Goal: Task Accomplishment & Management: Complete application form

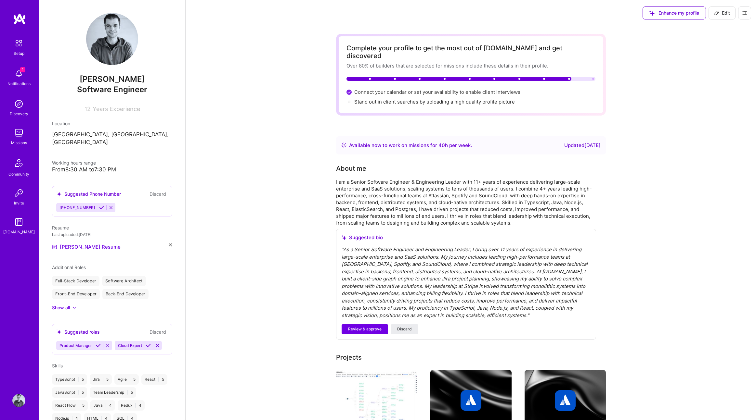
click at [17, 15] on img at bounding box center [19, 19] width 13 height 12
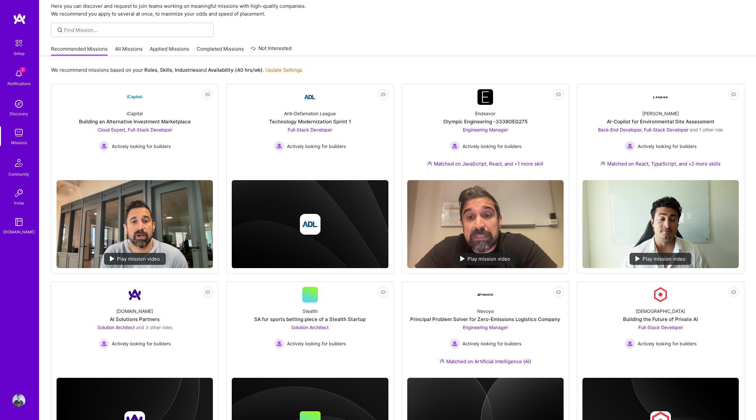
scroll to position [41, 0]
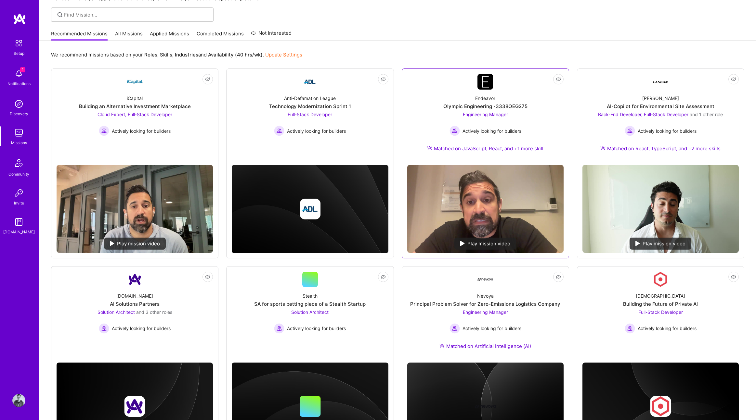
click at [532, 119] on div "Endeavor Olympic Engineering -3338OEG275 Engineering Manager Actively looking f…" at bounding box center [485, 125] width 156 height 70
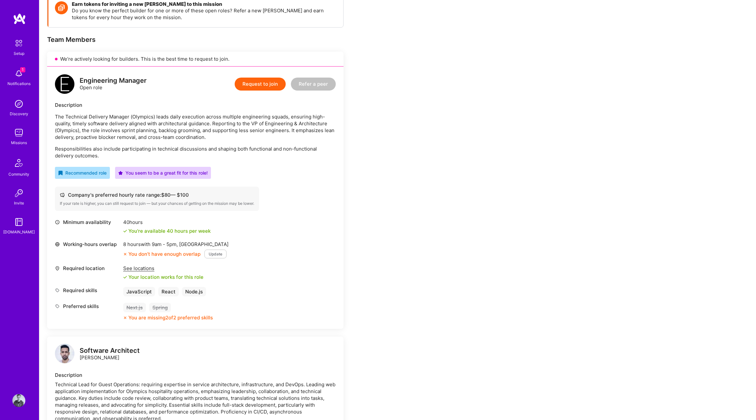
scroll to position [116, 0]
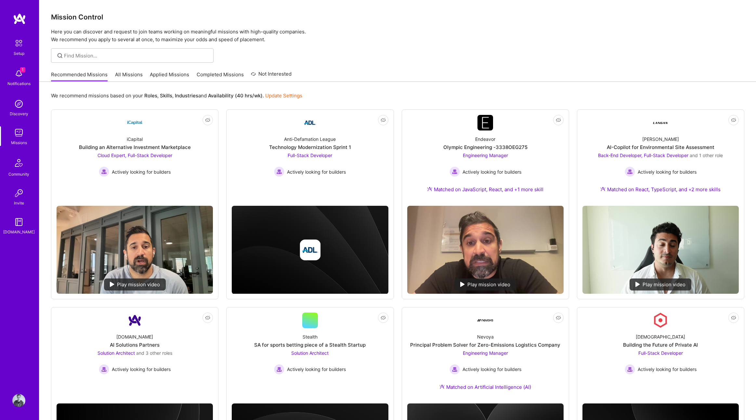
click at [116, 74] on link "All Missions" at bounding box center [129, 76] width 28 height 11
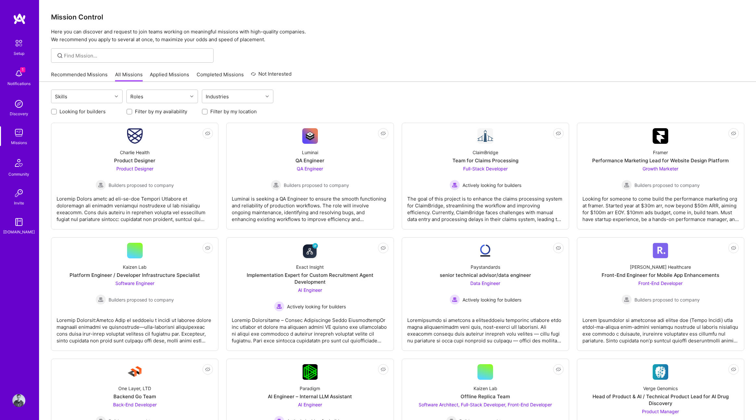
click at [184, 74] on link "Applied Missions" at bounding box center [169, 76] width 39 height 11
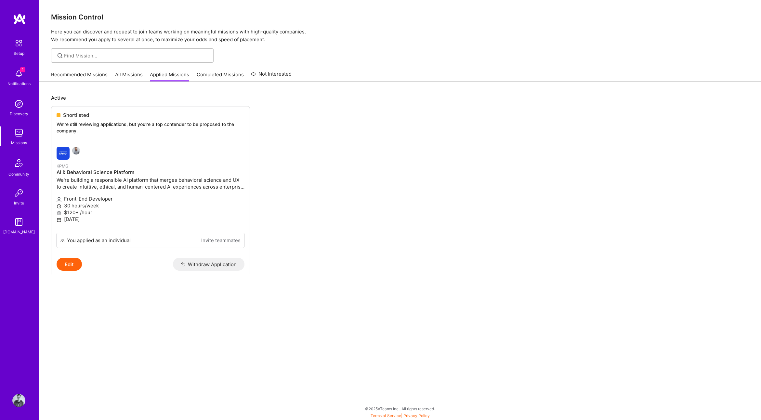
click at [120, 76] on link "All Missions" at bounding box center [129, 76] width 28 height 11
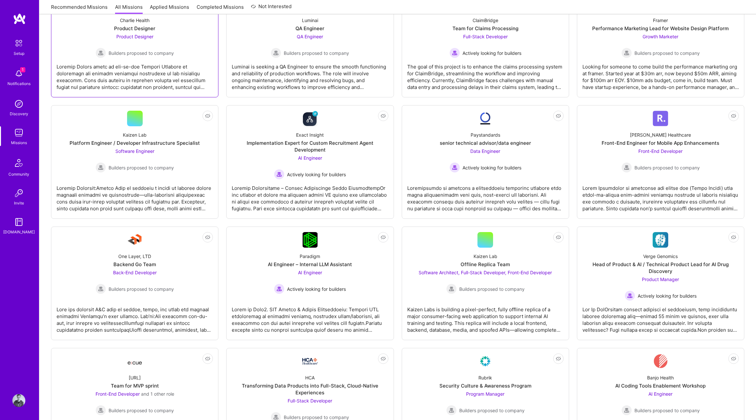
scroll to position [146, 0]
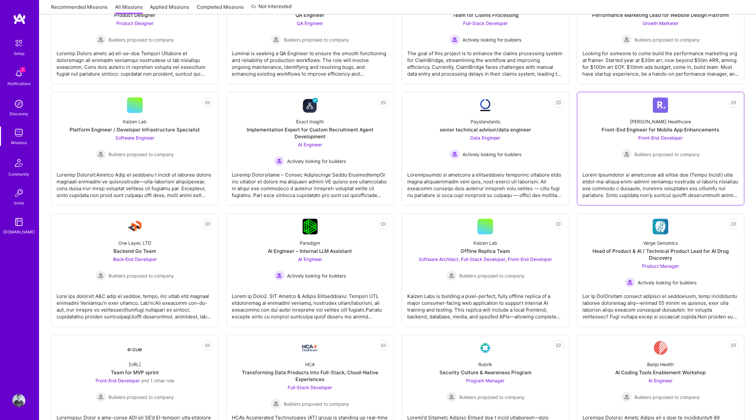
click at [646, 169] on div at bounding box center [660, 182] width 156 height 32
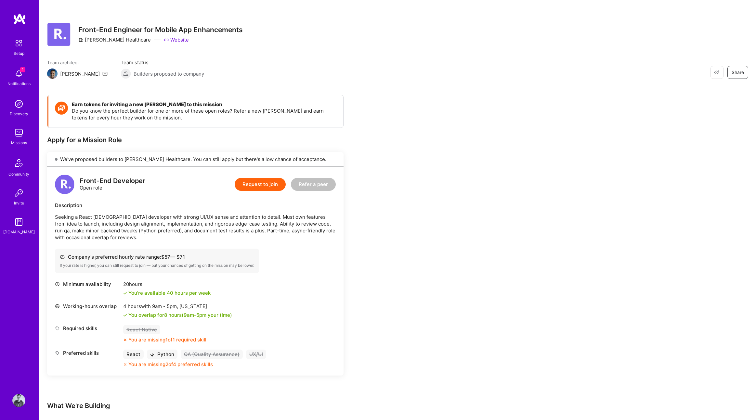
click at [213, 158] on div "We've proposed builders to [PERSON_NAME] Healthcare. You can still apply but th…" at bounding box center [195, 159] width 296 height 15
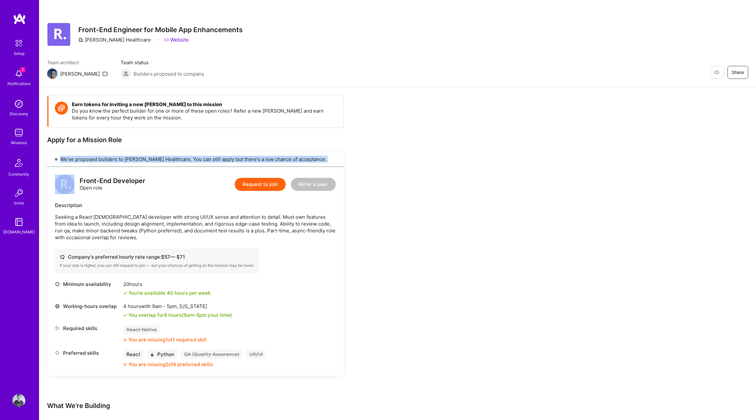
click at [213, 158] on div "We've proposed builders to [PERSON_NAME] Healthcare. You can still apply but th…" at bounding box center [195, 159] width 296 height 15
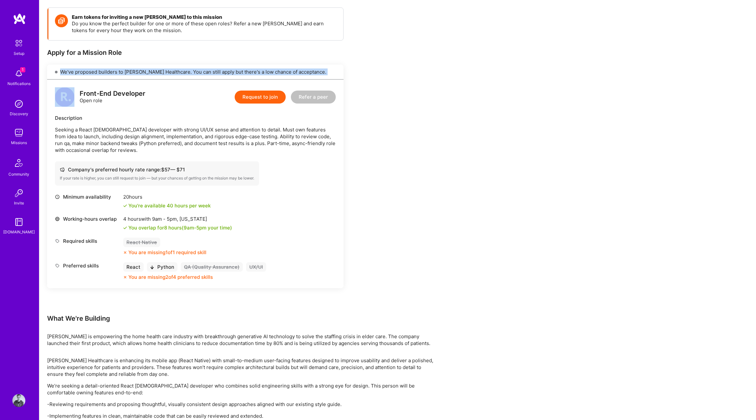
scroll to position [103, 0]
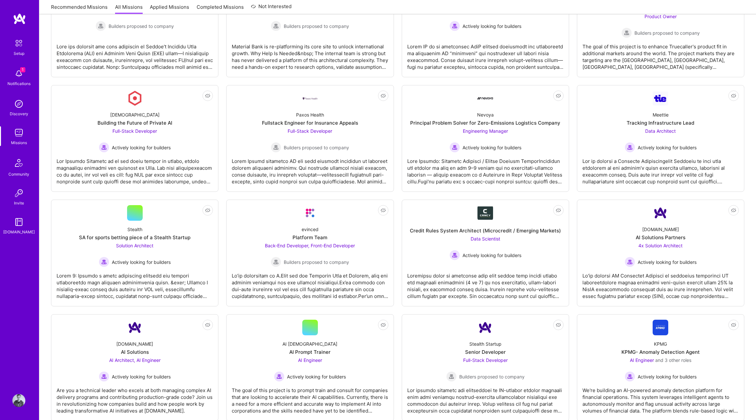
scroll to position [881, 0]
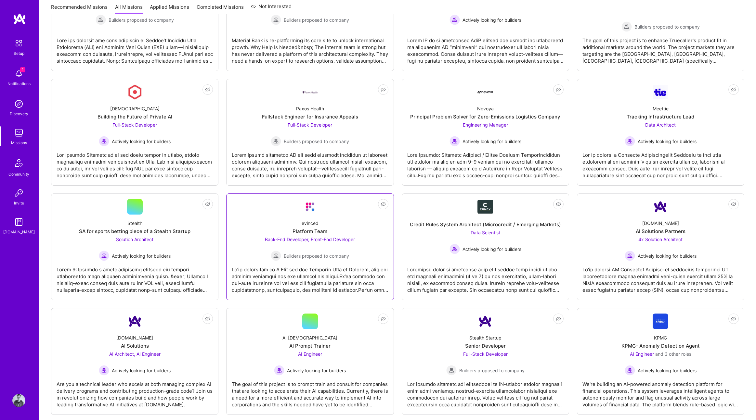
click at [283, 267] on div at bounding box center [310, 277] width 156 height 32
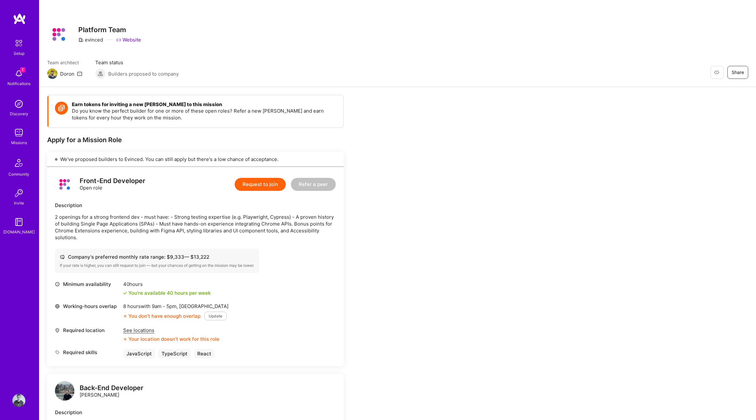
click at [146, 355] on div "JavaScript" at bounding box center [139, 353] width 32 height 9
click at [255, 185] on button "Request to join" at bounding box center [260, 184] width 51 height 13
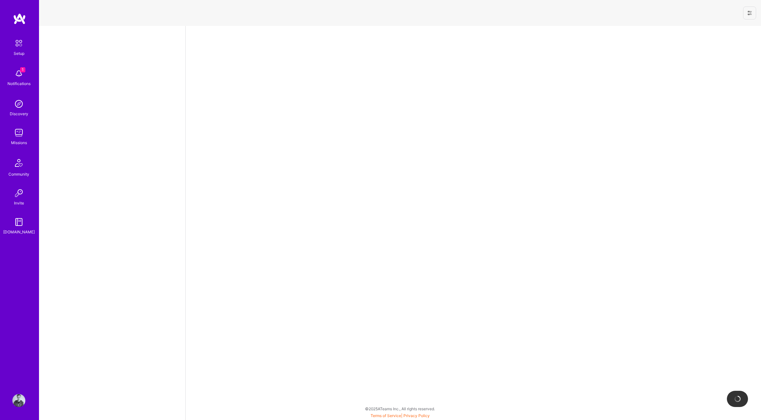
select select "US"
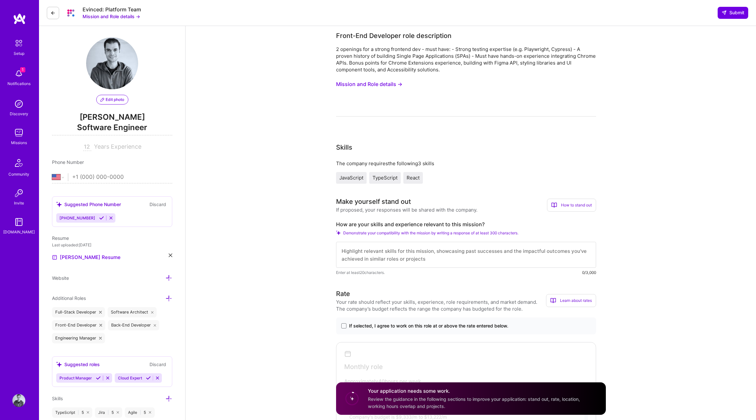
scroll to position [3, 0]
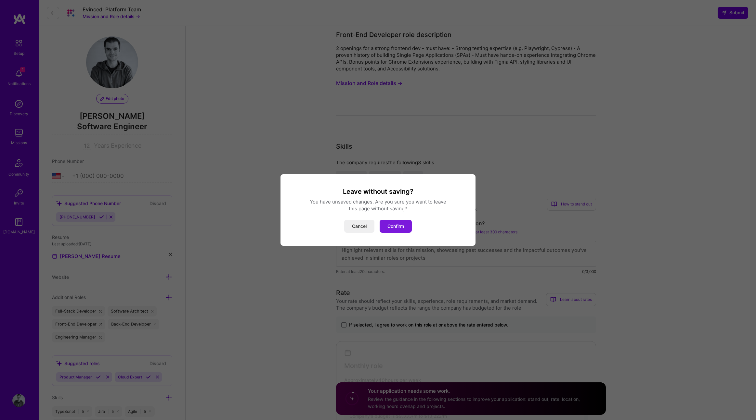
click at [394, 231] on button "Confirm" at bounding box center [395, 226] width 32 height 13
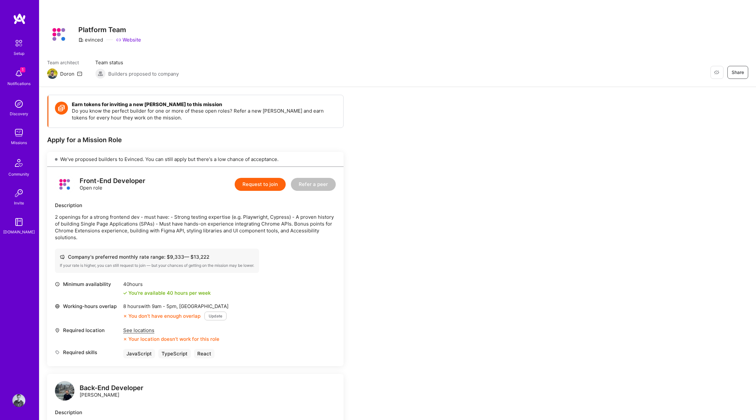
click at [135, 333] on div "See locations" at bounding box center [171, 330] width 96 height 7
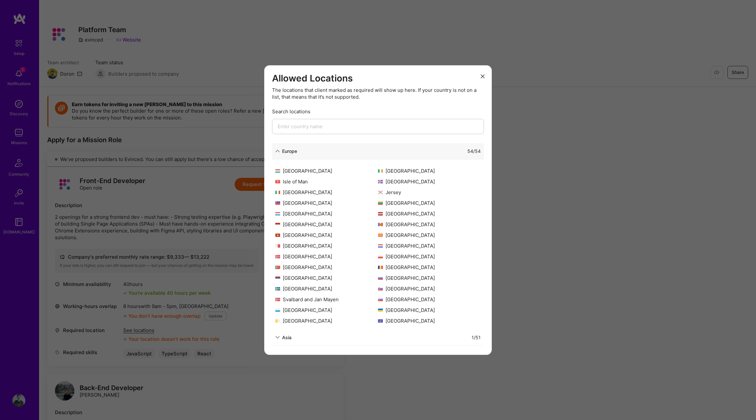
scroll to position [126, 0]
click at [481, 75] on icon "modal" at bounding box center [483, 76] width 4 height 4
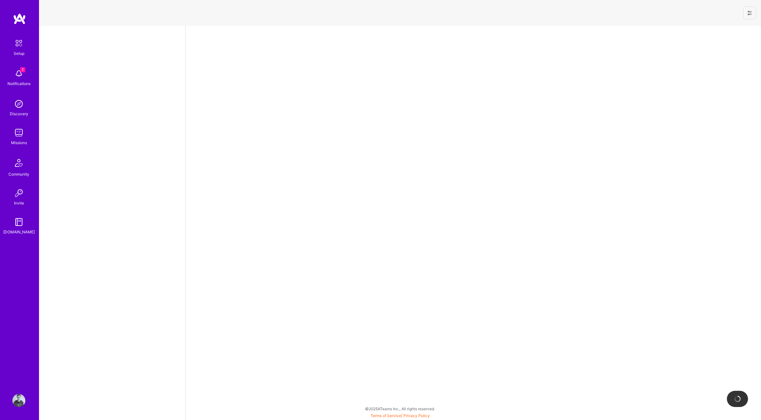
select select "US"
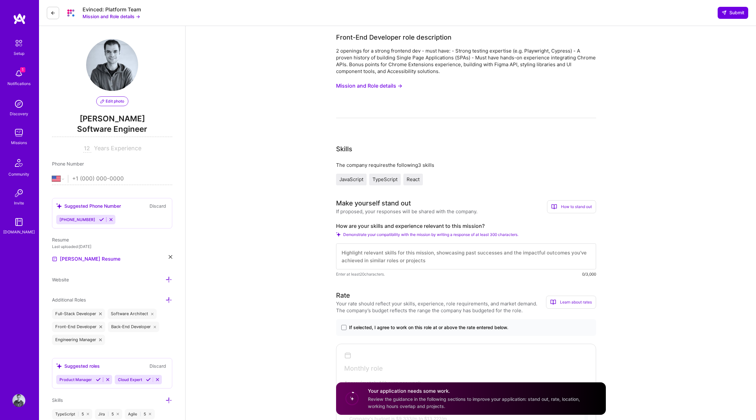
click at [11, 135] on link "Missions" at bounding box center [19, 136] width 40 height 20
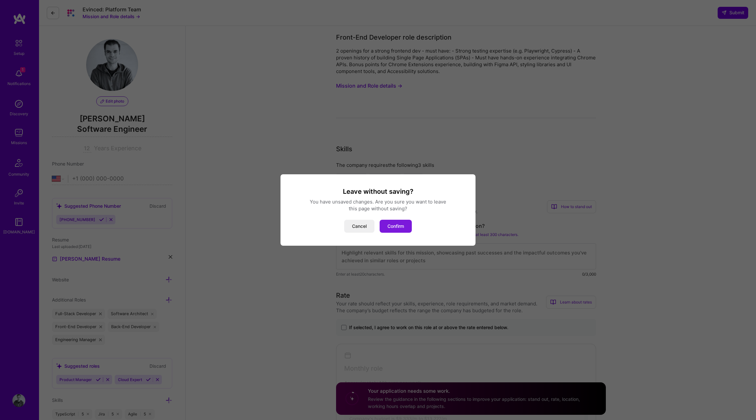
click at [388, 224] on button "Confirm" at bounding box center [395, 226] width 32 height 13
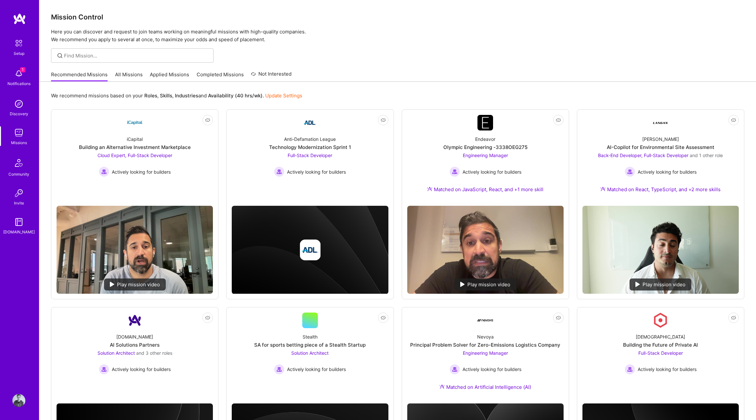
click at [135, 77] on link "All Missions" at bounding box center [129, 76] width 28 height 11
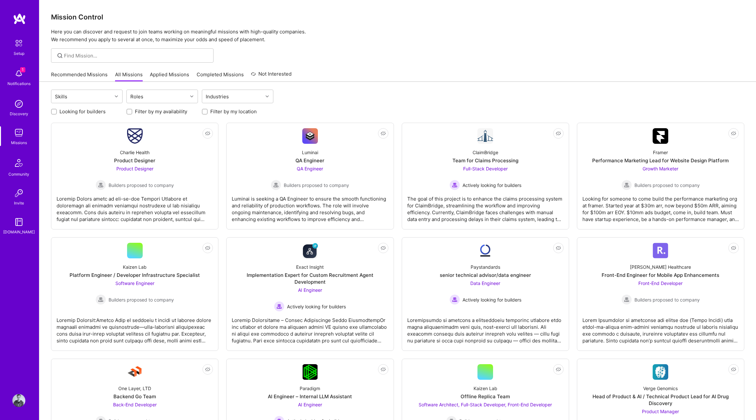
click at [223, 113] on label "Filter by my location" at bounding box center [233, 111] width 46 height 7
click at [208, 113] on input "Filter by my location" at bounding box center [205, 112] width 5 height 5
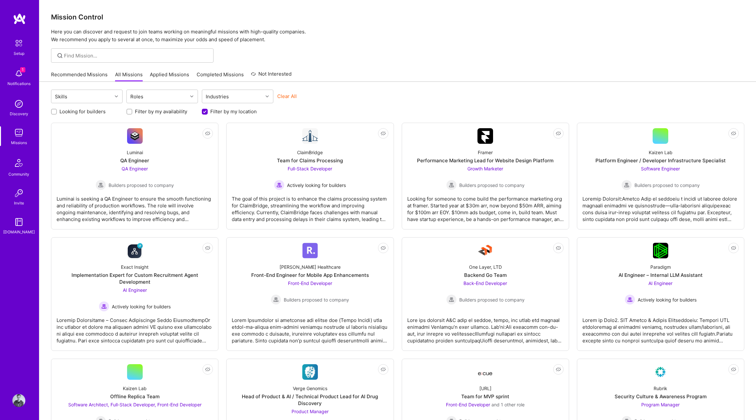
click at [223, 113] on label "Filter by my location" at bounding box center [233, 111] width 46 height 7
click at [208, 113] on input "Filter by my location" at bounding box center [205, 112] width 6 height 6
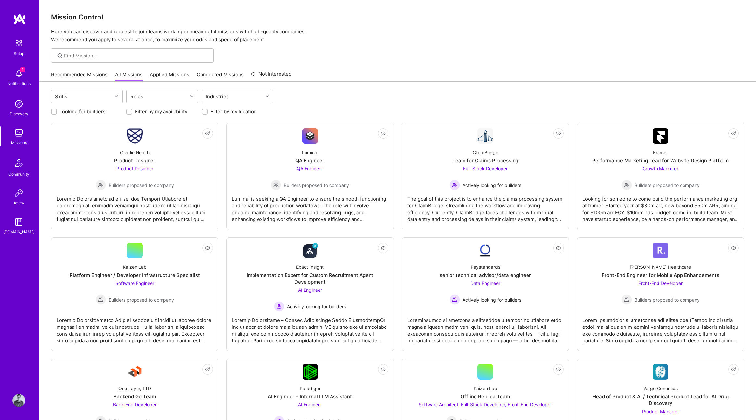
click at [223, 113] on label "Filter by my location" at bounding box center [233, 111] width 46 height 7
click at [208, 113] on input "Filter by my location" at bounding box center [205, 111] width 5 height 5
checkbox input "true"
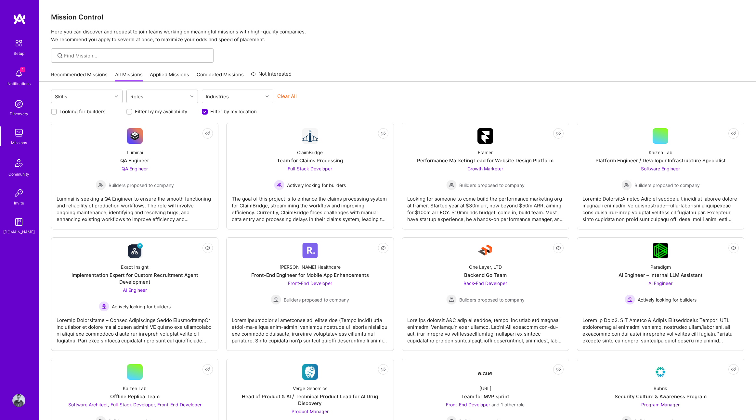
click at [157, 113] on label "Filter by my availability" at bounding box center [161, 111] width 52 height 7
click at [132, 113] on input "Filter by my availability" at bounding box center [130, 112] width 5 height 5
checkbox input "true"
click at [97, 113] on label "Looking for builders" at bounding box center [82, 111] width 46 height 7
click at [57, 113] on input "Looking for builders" at bounding box center [54, 112] width 5 height 5
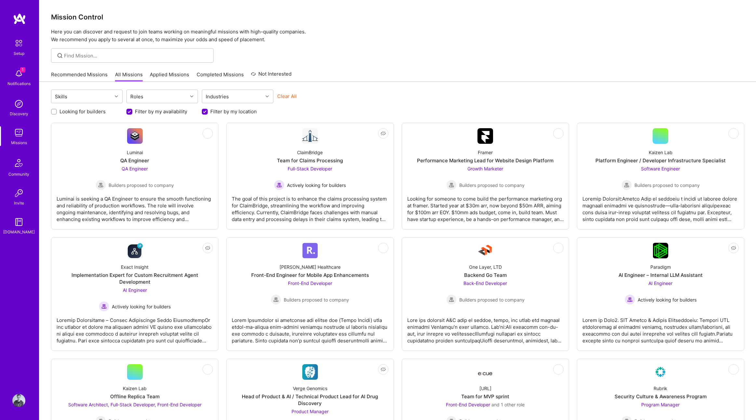
checkbox input "true"
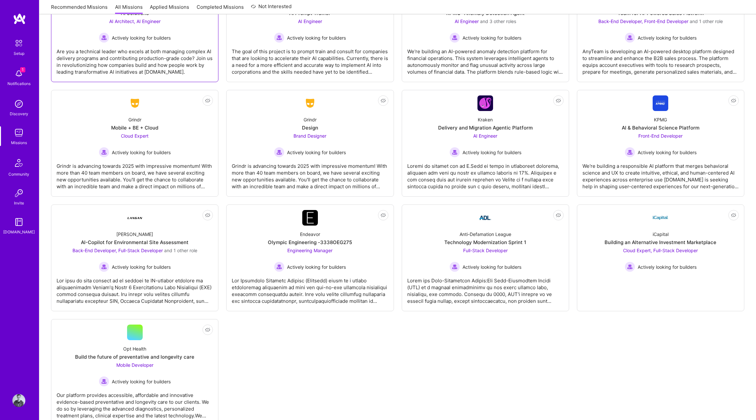
scroll to position [506, 0]
click at [359, 254] on div "Endeavor Olympic Engineering -3338OEG275 Engineering Manager Actively looking f…" at bounding box center [310, 248] width 156 height 46
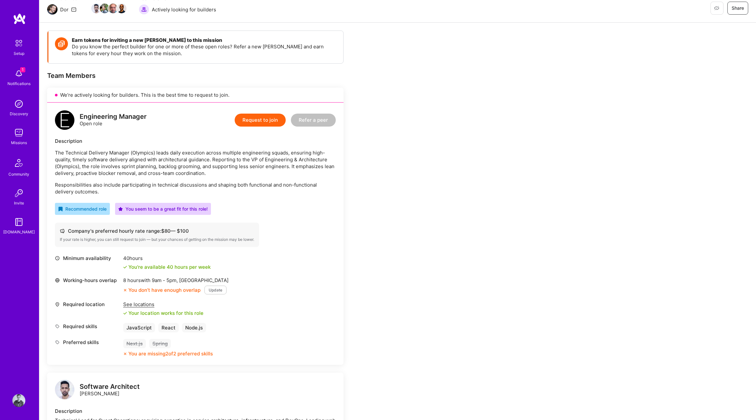
scroll to position [34, 0]
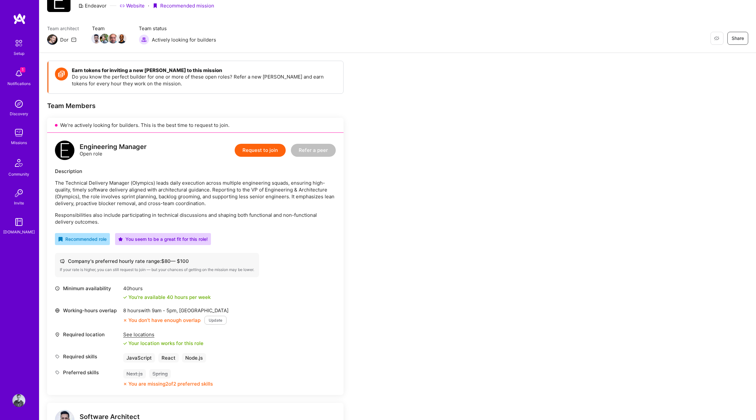
click at [269, 153] on button "Request to join" at bounding box center [260, 150] width 51 height 13
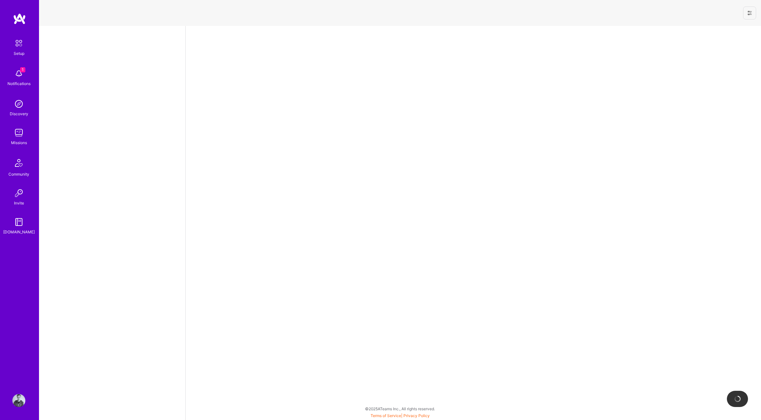
select select "US"
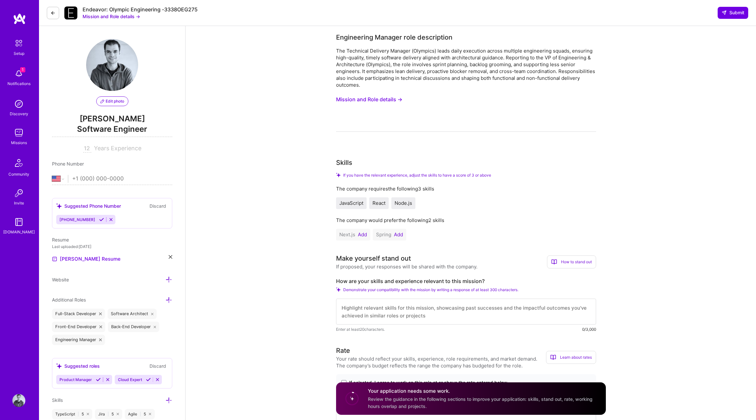
click at [362, 101] on button "Mission and Role details →" at bounding box center [369, 100] width 66 height 12
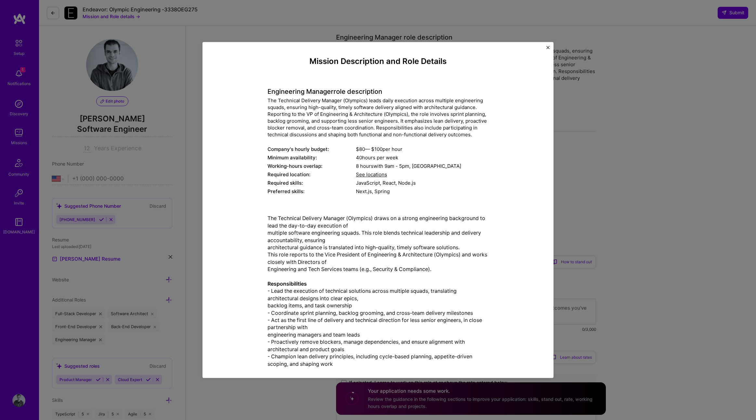
click at [356, 164] on div "8 hours with 9am - 5pm , [GEOGRAPHIC_DATA]" at bounding box center [422, 166] width 133 height 7
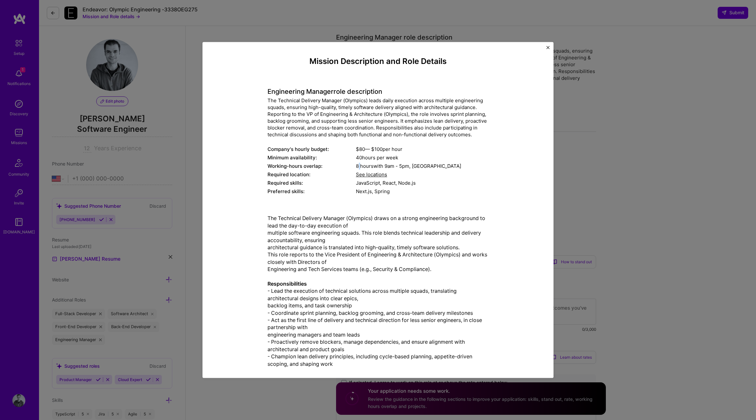
click at [356, 164] on div "8 hours with 9am - 5pm , [GEOGRAPHIC_DATA]" at bounding box center [422, 166] width 133 height 7
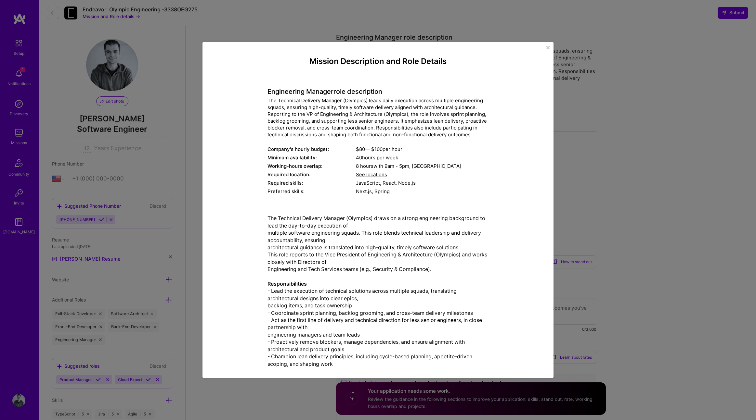
click at [356, 185] on div "JavaScript, React, Node.js" at bounding box center [422, 183] width 133 height 7
click at [319, 216] on p "The Technical Delivery Manager (Olympics) draws on a strong engineering backgro…" at bounding box center [377, 313] width 221 height 197
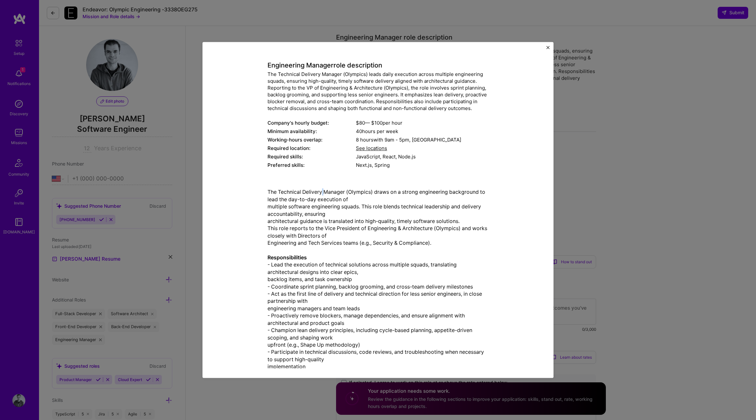
scroll to position [28, 0]
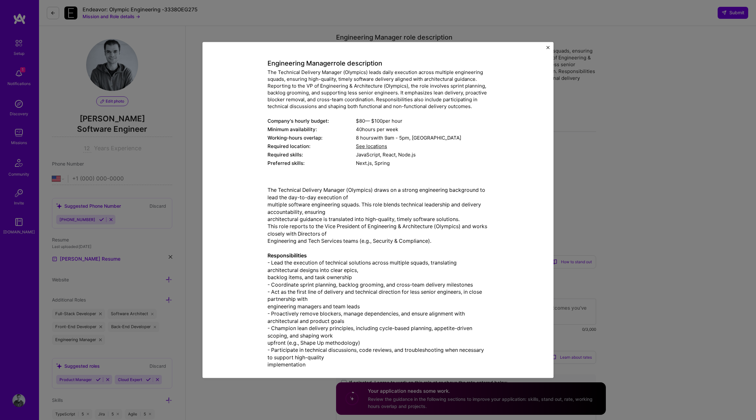
click at [302, 204] on p "The Technical Delivery Manager (Olympics) draws on a strong engineering backgro…" at bounding box center [377, 285] width 221 height 197
click at [298, 207] on p "The Technical Delivery Manager (Olympics) draws on a strong engineering backgro…" at bounding box center [377, 285] width 221 height 197
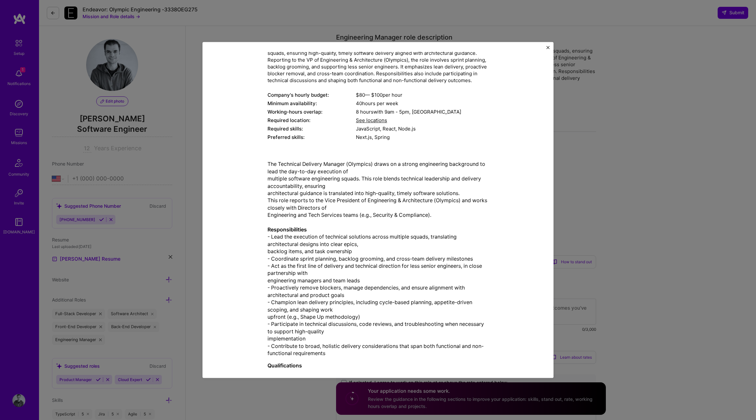
scroll to position [57, 0]
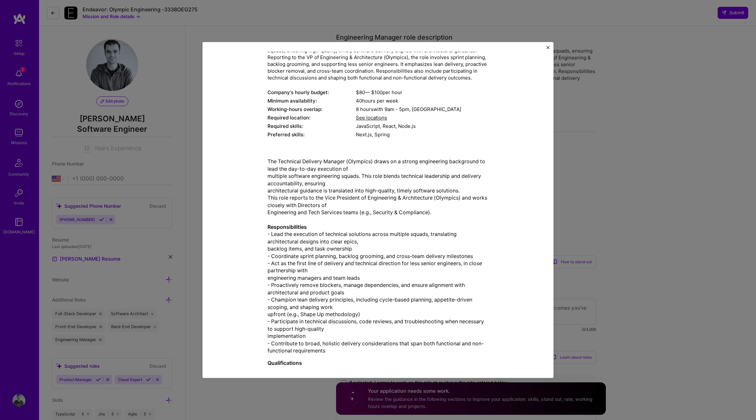
click at [291, 193] on p "The Technical Delivery Manager (Olympics) draws on a strong engineering backgro…" at bounding box center [377, 256] width 221 height 197
click at [293, 200] on p "The Technical Delivery Manager (Olympics) draws on a strong engineering backgro…" at bounding box center [377, 256] width 221 height 197
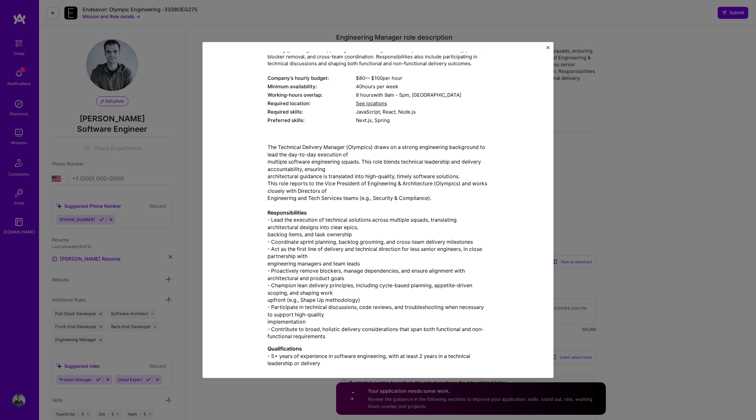
scroll to position [90, 0]
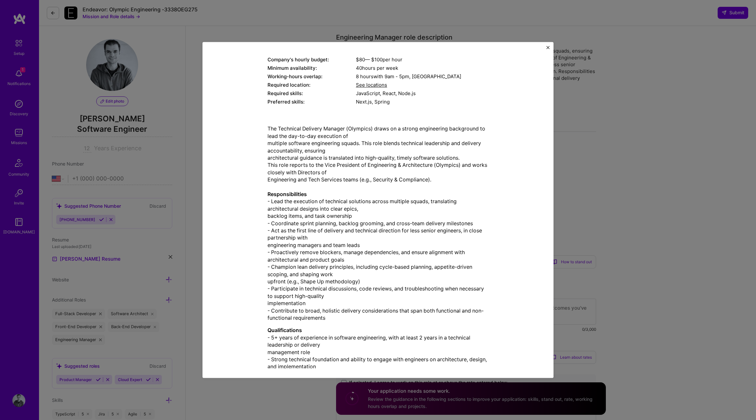
click at [289, 177] on p "The Technical Delivery Manager (Olympics) draws on a strong engineering backgro…" at bounding box center [377, 223] width 221 height 197
click at [283, 199] on p "The Technical Delivery Manager (Olympics) draws on a strong engineering backgro…" at bounding box center [377, 223] width 221 height 197
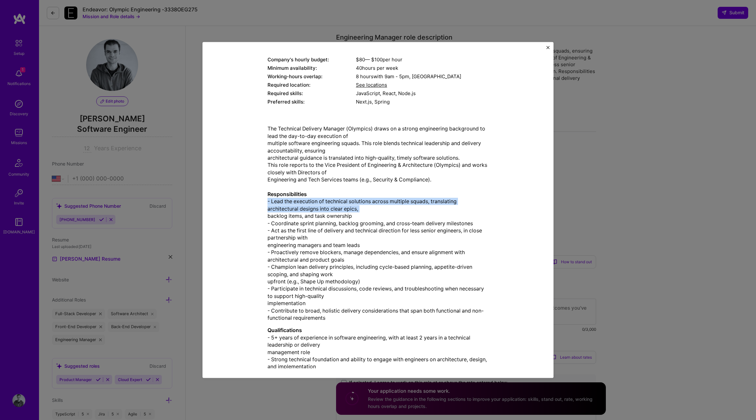
click at [283, 199] on p "The Technical Delivery Manager (Olympics) draws on a strong engineering backgro…" at bounding box center [377, 223] width 221 height 197
click at [277, 199] on p "The Technical Delivery Manager (Olympics) draws on a strong engineering backgro…" at bounding box center [377, 223] width 221 height 197
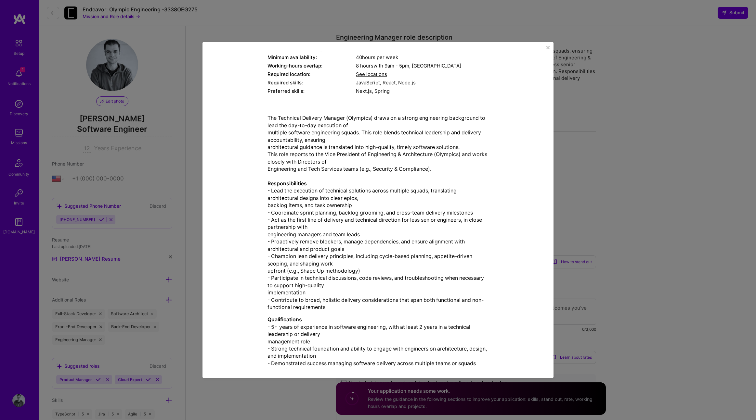
scroll to position [115, 0]
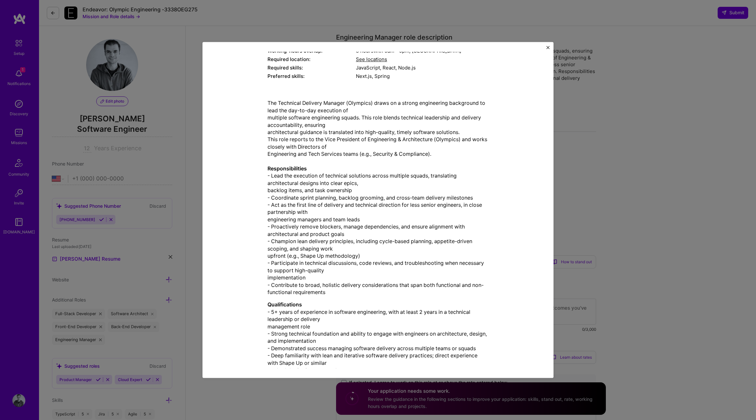
click at [273, 196] on p "The Technical Delivery Manager (Olympics) draws on a strong engineering backgro…" at bounding box center [377, 198] width 221 height 197
click at [280, 201] on p "The Technical Delivery Manager (Olympics) draws on a strong engineering backgro…" at bounding box center [377, 198] width 221 height 197
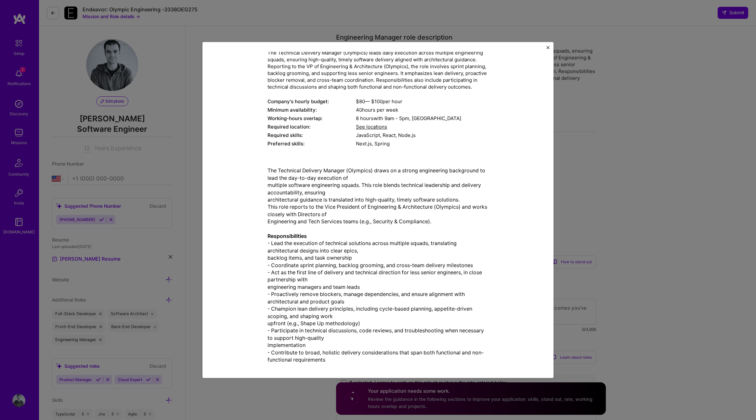
scroll to position [0, 0]
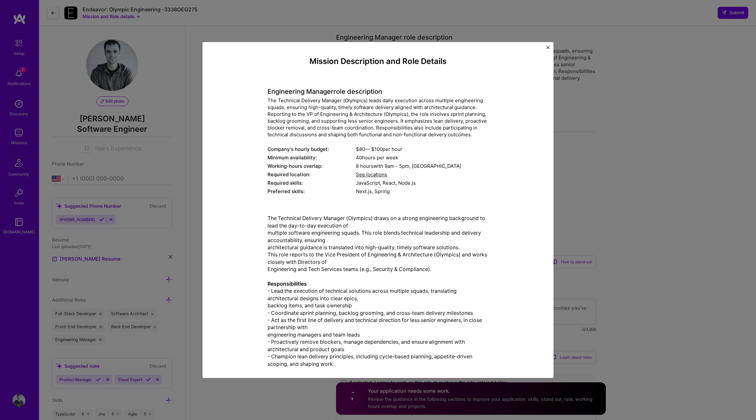
click at [545, 46] on div "Mission Description and Role Details Engineering Manager role description The T…" at bounding box center [377, 210] width 351 height 336
click at [547, 47] on img "Close" at bounding box center [547, 47] width 3 height 3
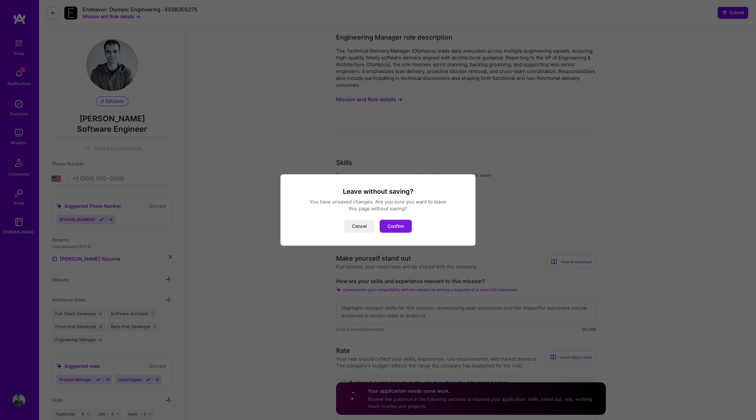
click at [392, 227] on button "Confirm" at bounding box center [395, 226] width 32 height 13
